Goal: Transaction & Acquisition: Subscribe to service/newsletter

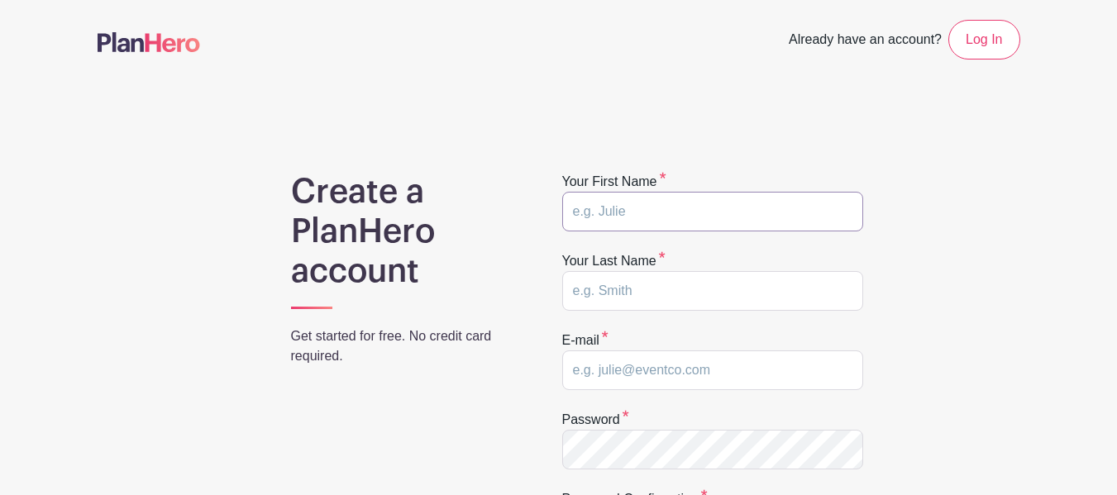
click at [570, 216] on input "text" at bounding box center [712, 212] width 301 height 40
type input "Michelle"
type input "Ledesma Baer"
type input "sunynewpaltzscc@gmail.com"
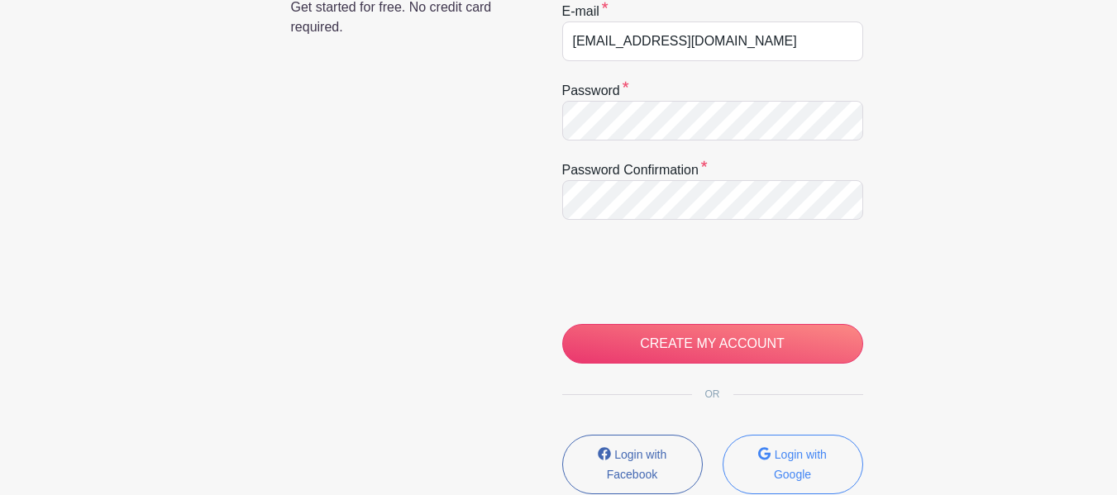
scroll to position [351, 0]
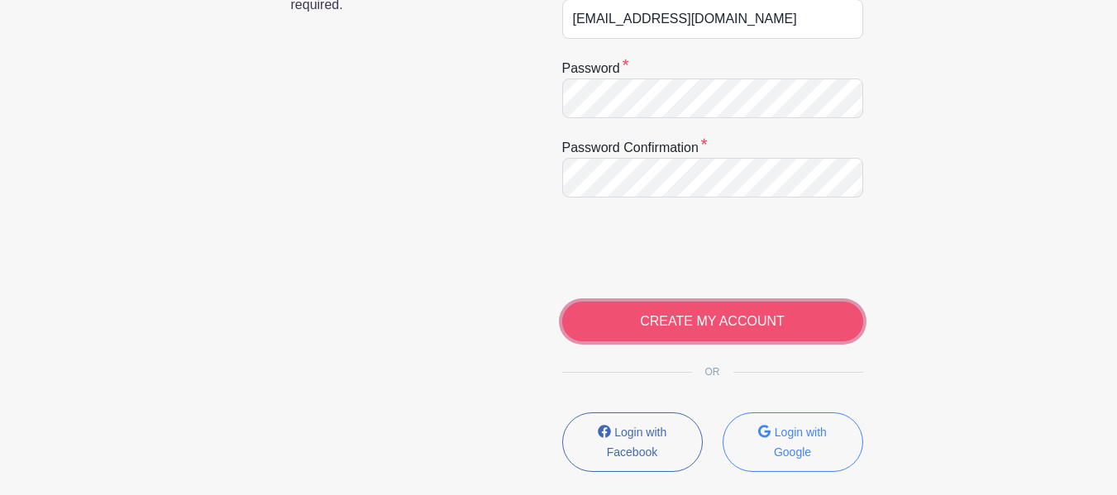
click at [647, 328] on input "CREATE MY ACCOUNT" at bounding box center [712, 322] width 301 height 40
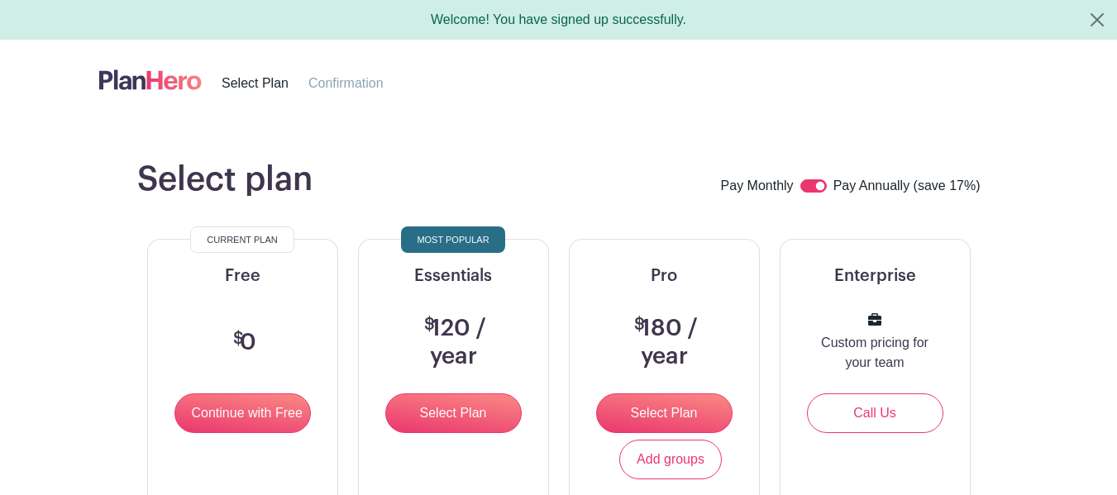
click at [810, 184] on input "checkbox" at bounding box center [813, 185] width 26 height 13
checkbox input "false"
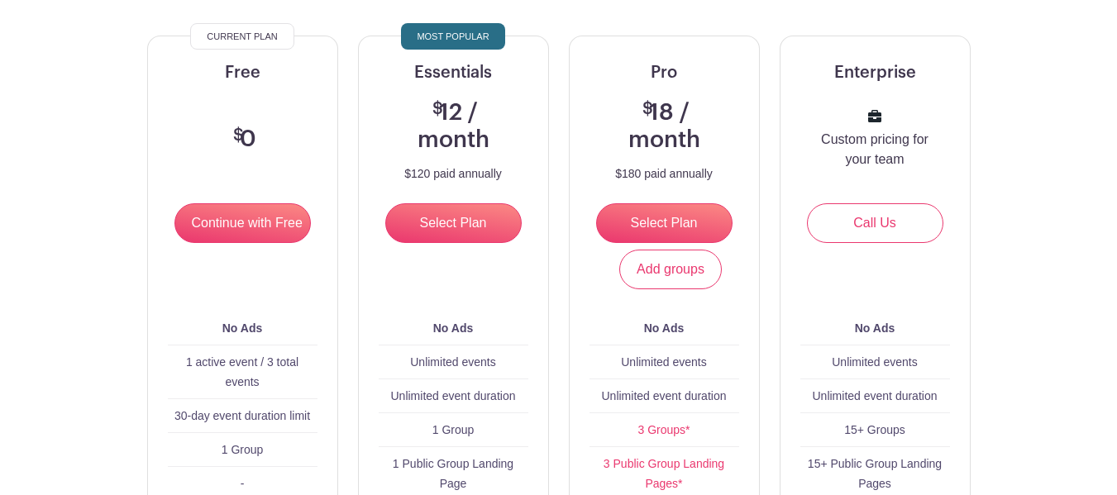
scroll to position [165, 0]
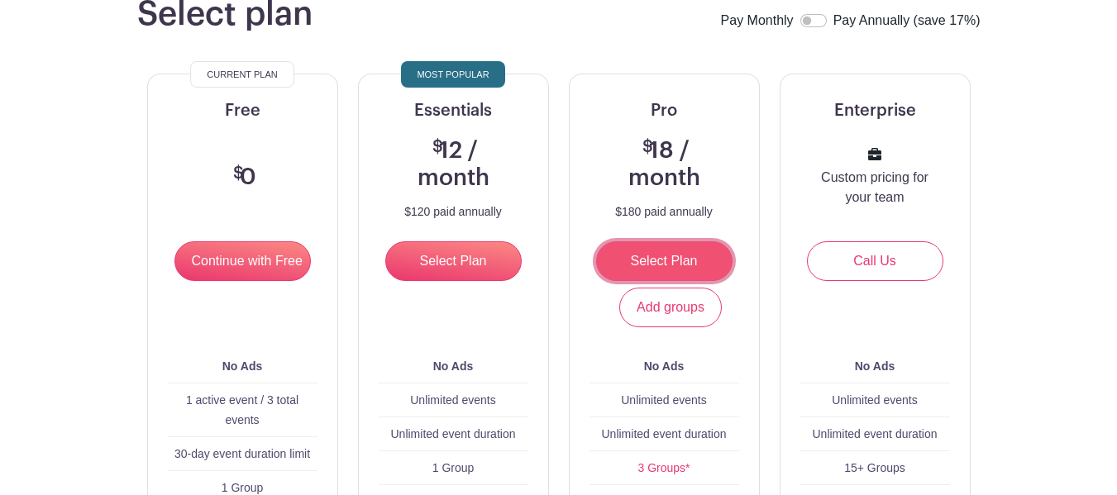
click at [654, 260] on input "Select Plan" at bounding box center [664, 261] width 136 height 40
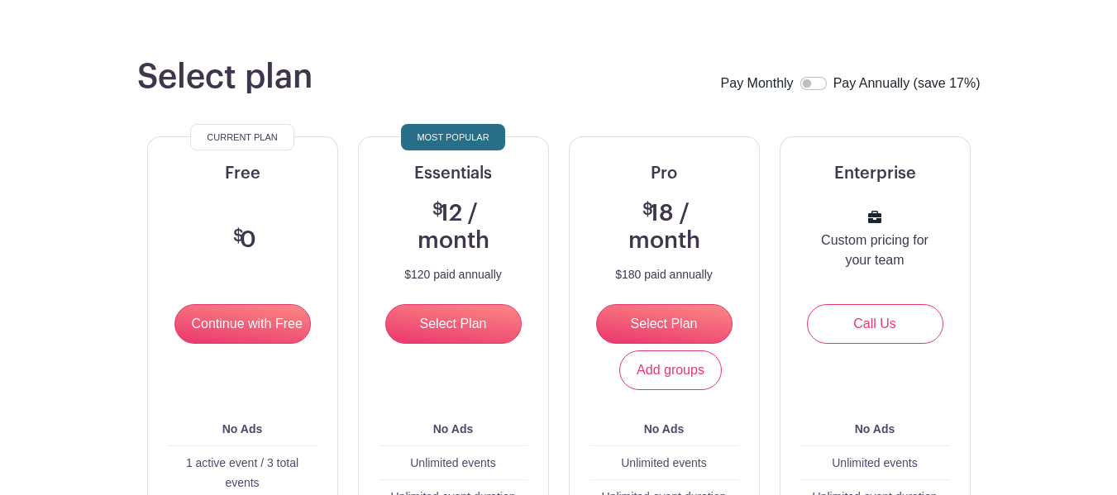
scroll to position [83, 0]
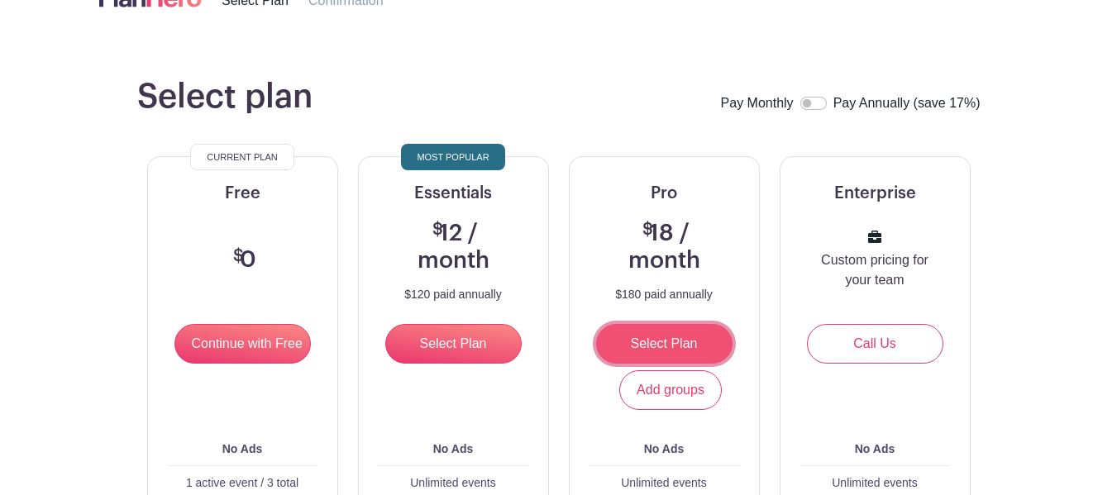
click at [657, 345] on input "Select Plan" at bounding box center [664, 344] width 136 height 40
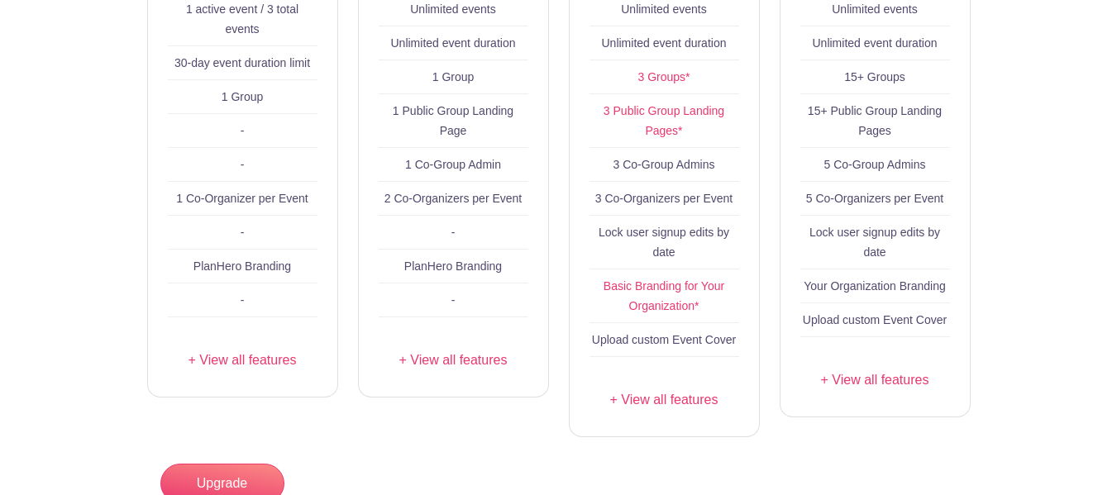
scroll to position [579, 0]
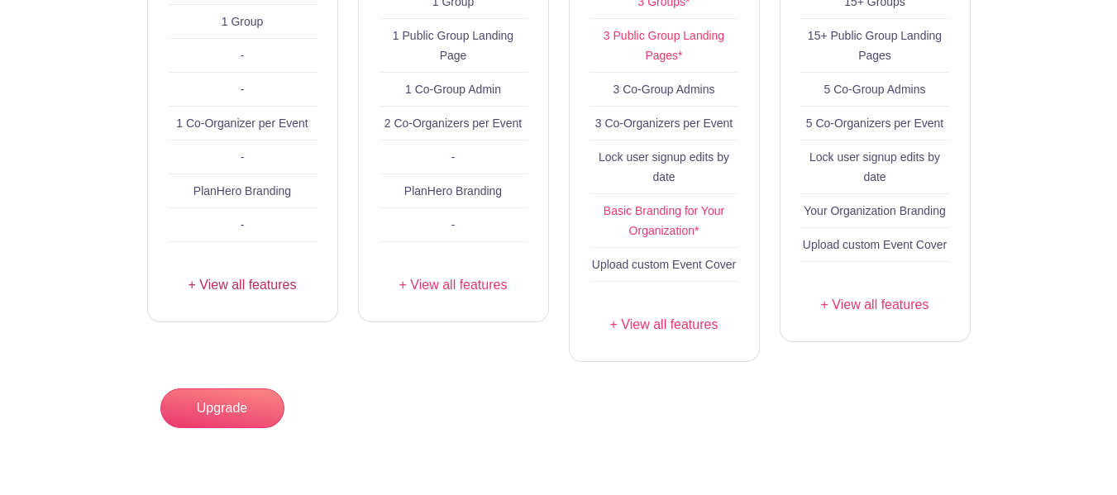
click at [231, 287] on link "+ View all features" at bounding box center [243, 285] width 150 height 20
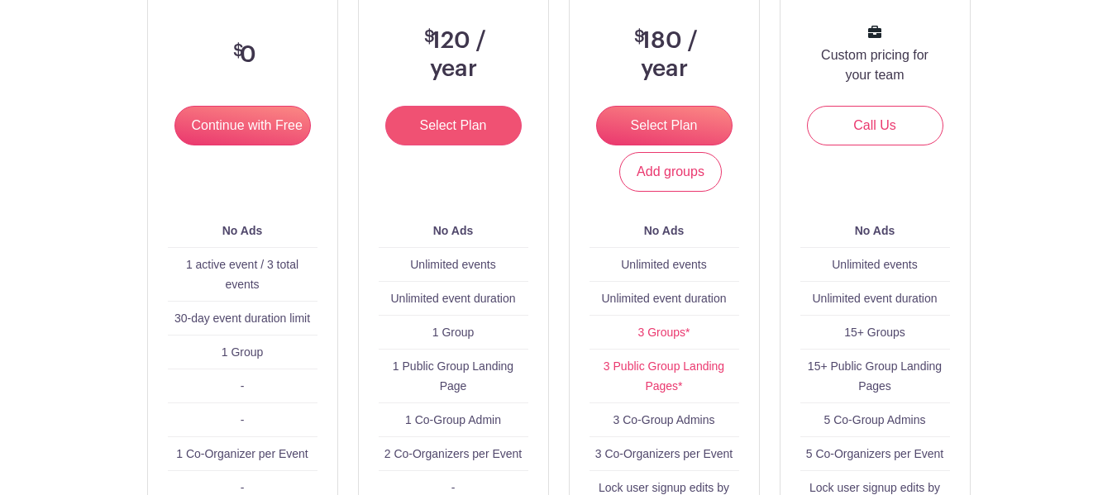
scroll to position [331, 0]
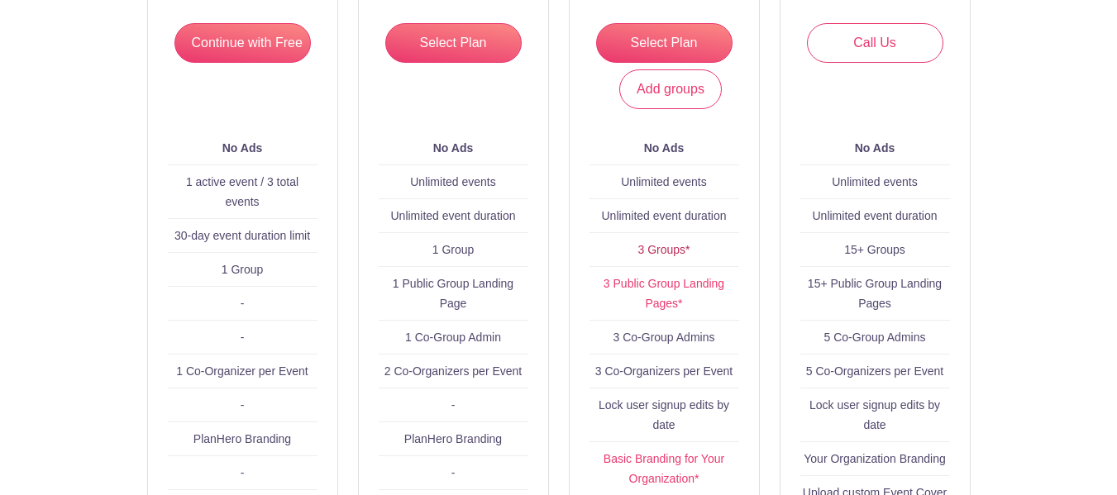
click at [665, 249] on link "3 Groups*" at bounding box center [663, 249] width 52 height 13
click at [669, 96] on link "Add groups" at bounding box center [670, 89] width 103 height 40
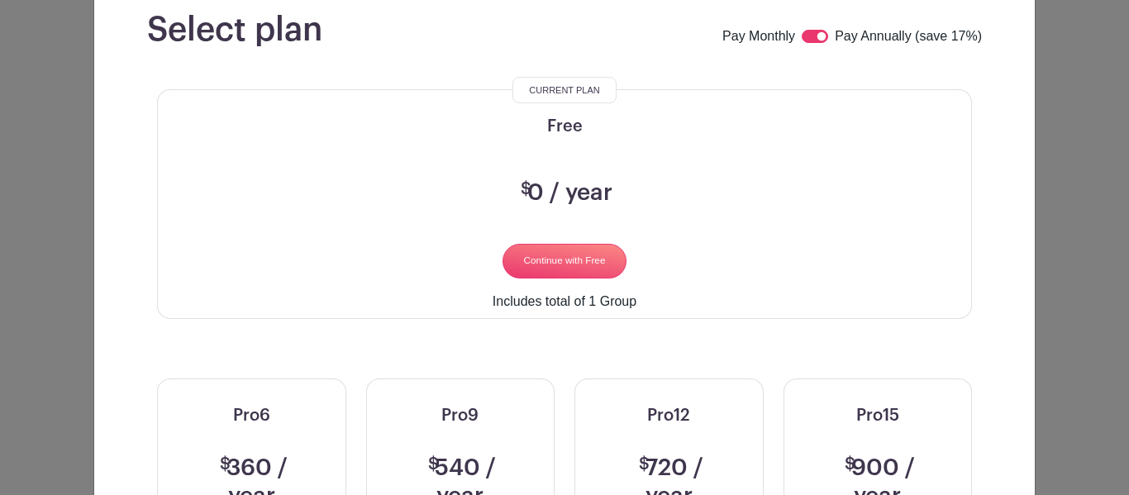
scroll to position [0, 0]
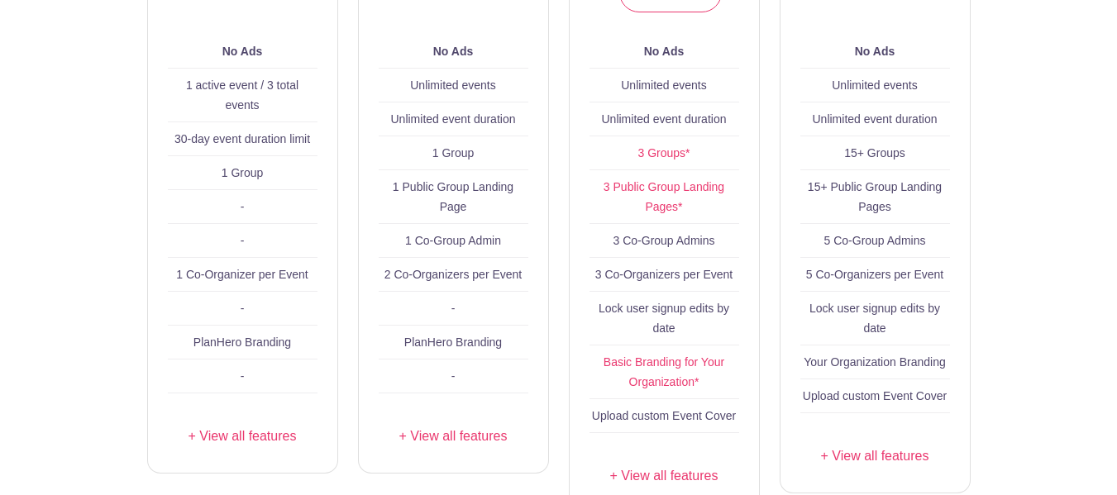
scroll to position [496, 0]
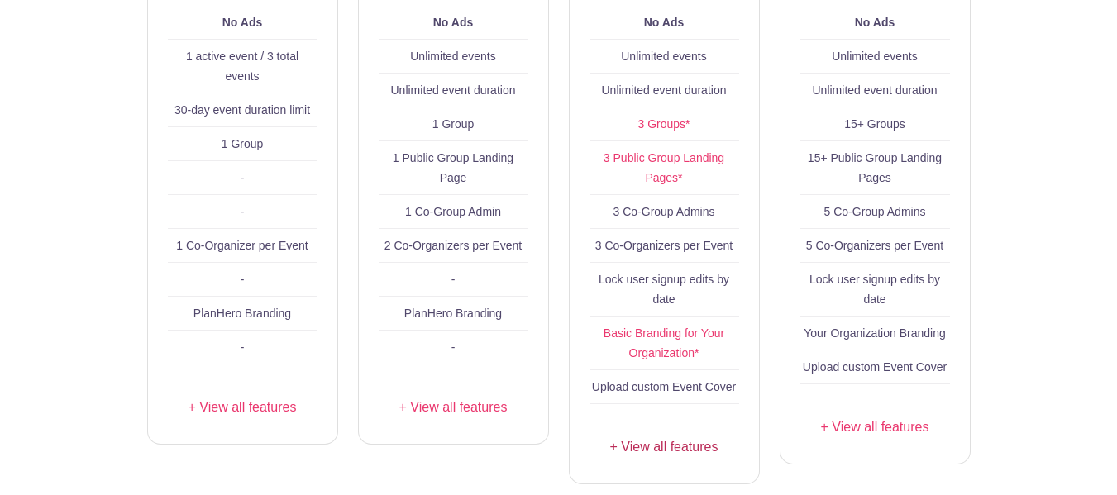
click at [660, 449] on link "+ View all features" at bounding box center [665, 447] width 150 height 20
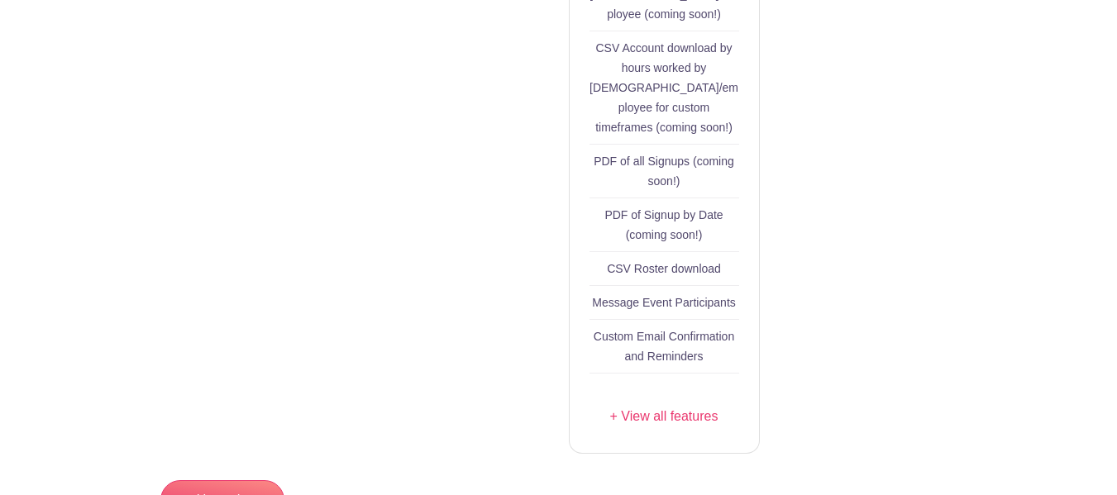
scroll to position [1571, 0]
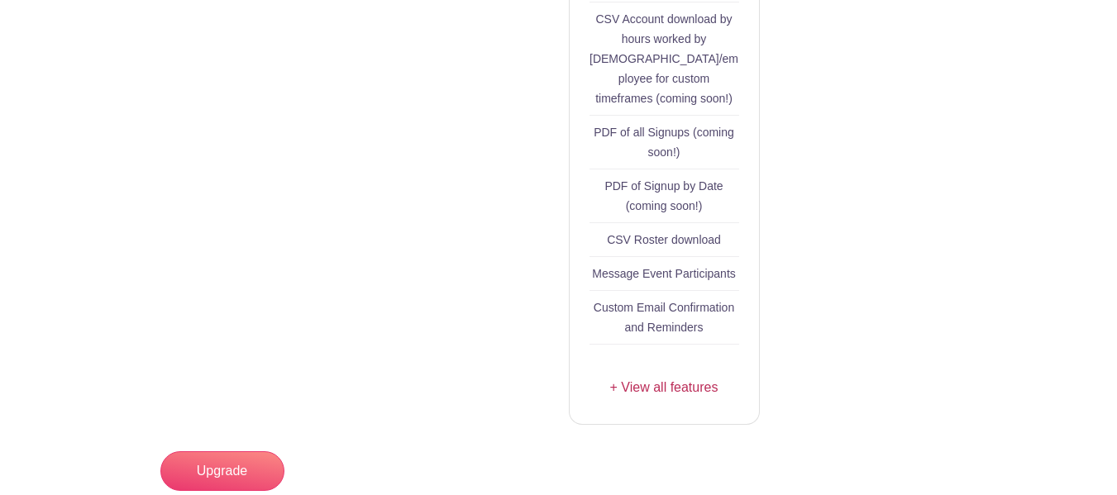
click at [639, 387] on link "+ View all features" at bounding box center [665, 388] width 150 height 20
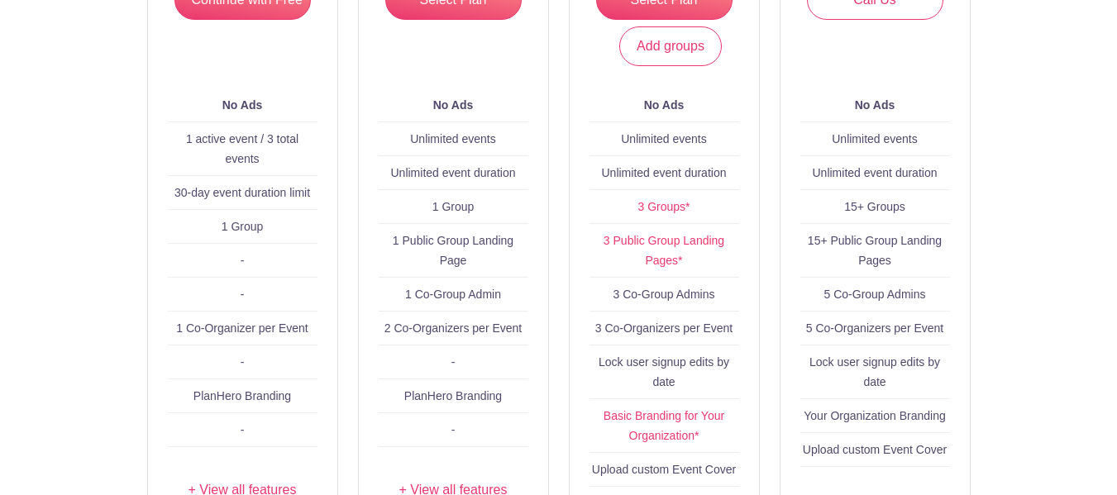
scroll to position [579, 0]
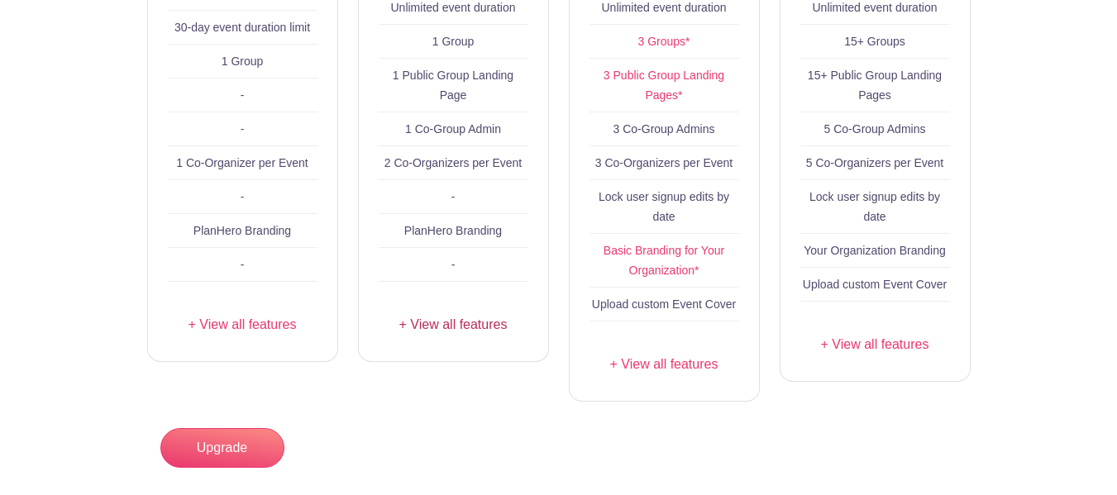
click at [460, 325] on link "+ View all features" at bounding box center [454, 325] width 150 height 20
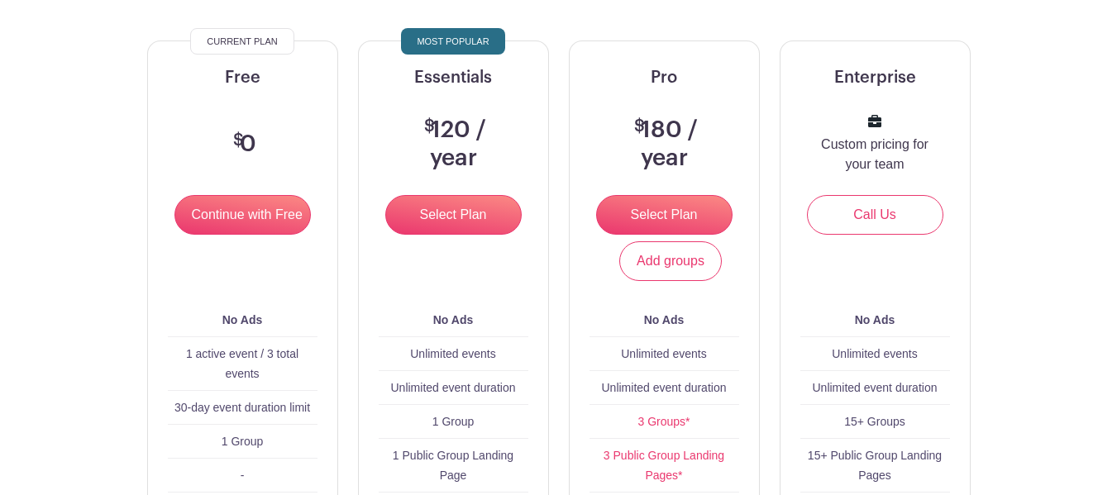
scroll to position [165, 0]
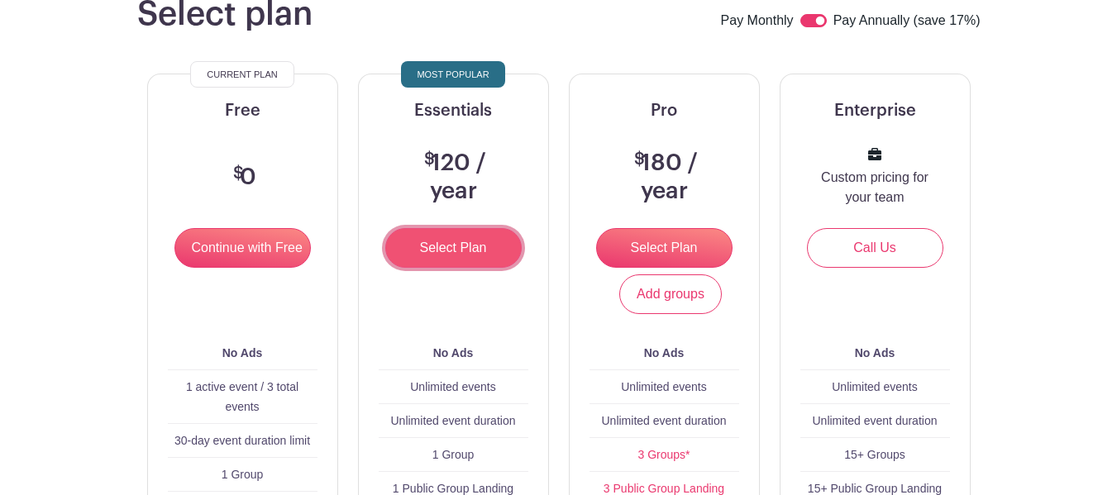
click at [436, 245] on input "Select Plan" at bounding box center [453, 248] width 136 height 40
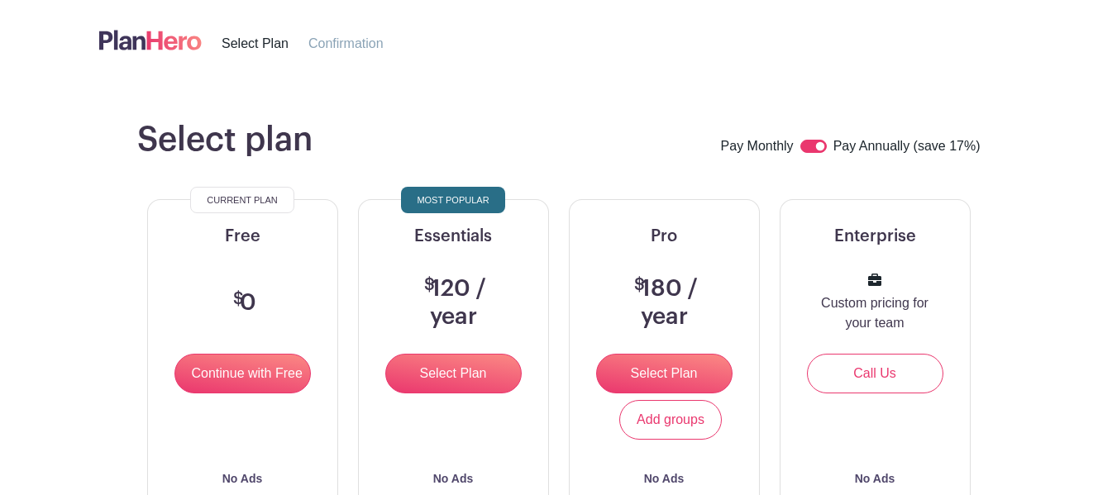
click at [808, 150] on input "checkbox" at bounding box center [813, 146] width 26 height 13
checkbox input "false"
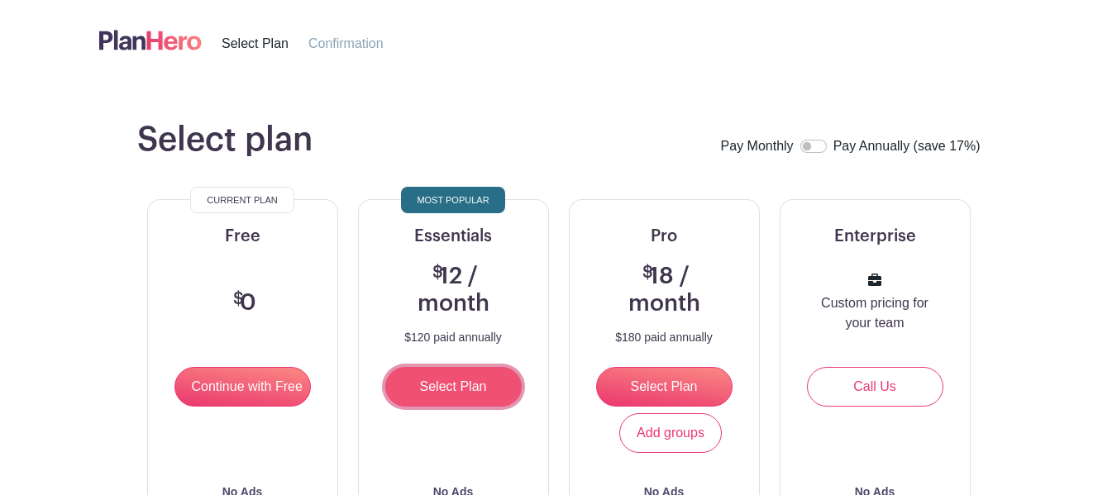
click at [442, 388] on input "Select Plan" at bounding box center [453, 387] width 136 height 40
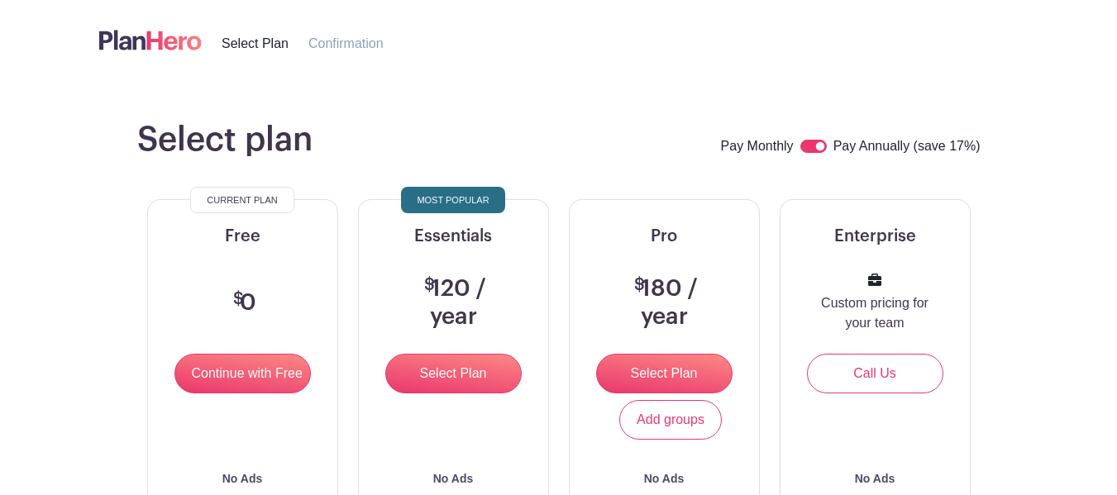
click at [127, 42] on img at bounding box center [150, 39] width 103 height 27
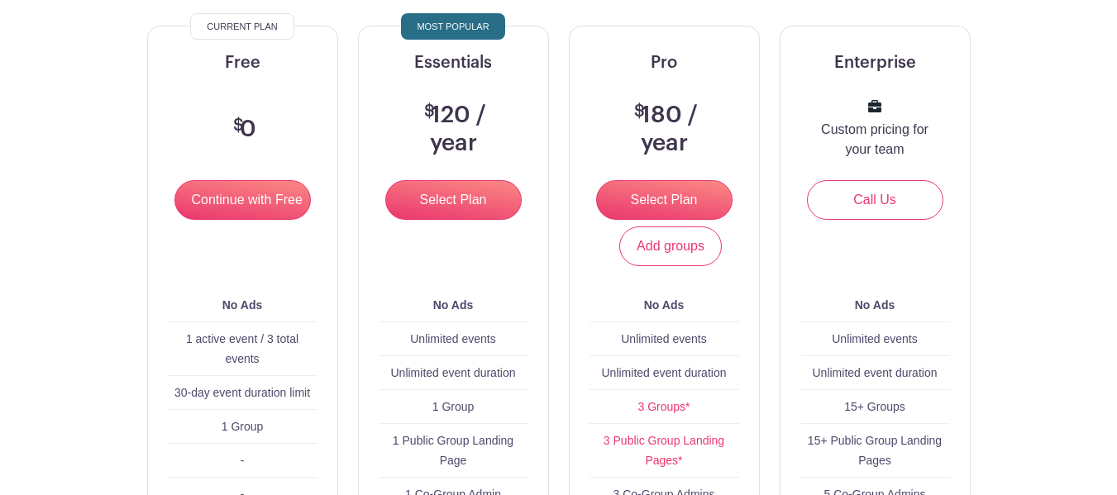
scroll to position [159, 0]
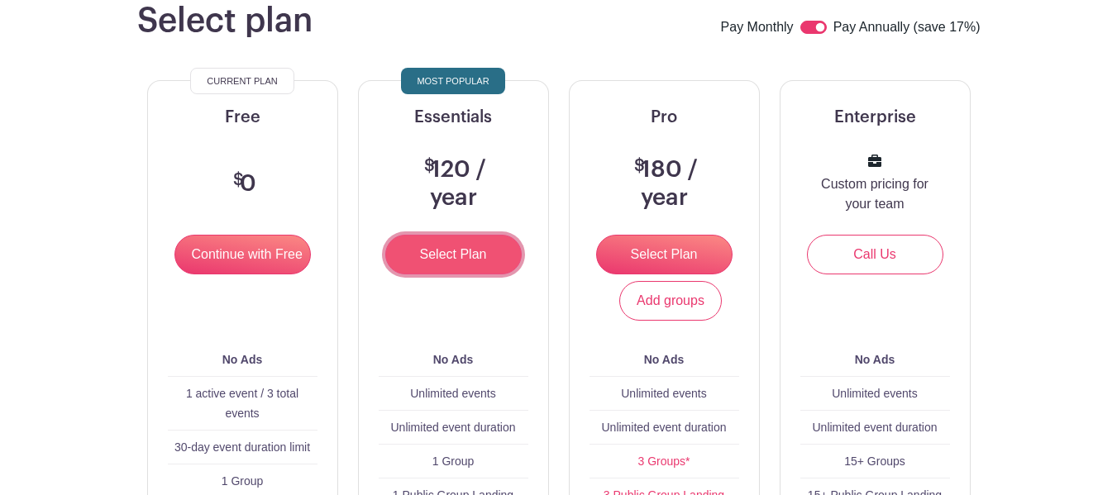
click at [450, 259] on input "Select Plan" at bounding box center [453, 255] width 136 height 40
